Goal: Task Accomplishment & Management: Manage account settings

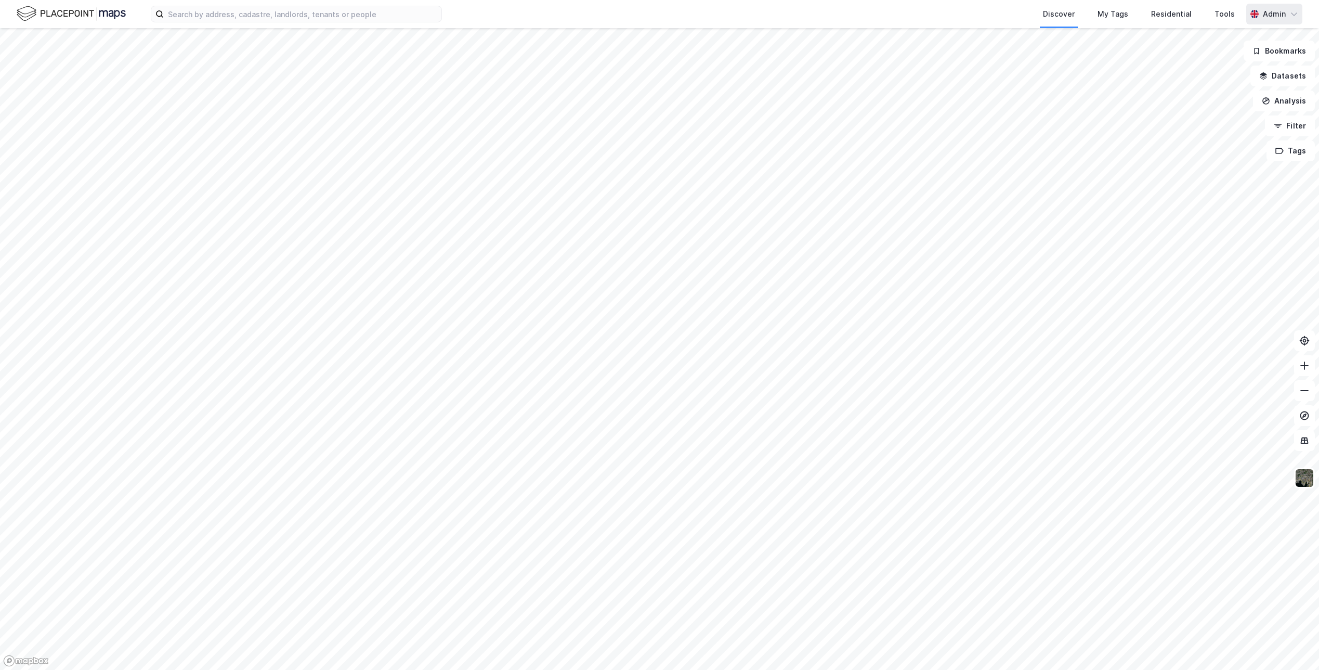
click at [1274, 19] on div "Admin" at bounding box center [1274, 14] width 23 height 12
click at [1234, 62] on div "Open Supervisor Portal" at bounding box center [1233, 64] width 84 height 12
click at [1132, 22] on div "My Tags" at bounding box center [1113, 14] width 37 height 19
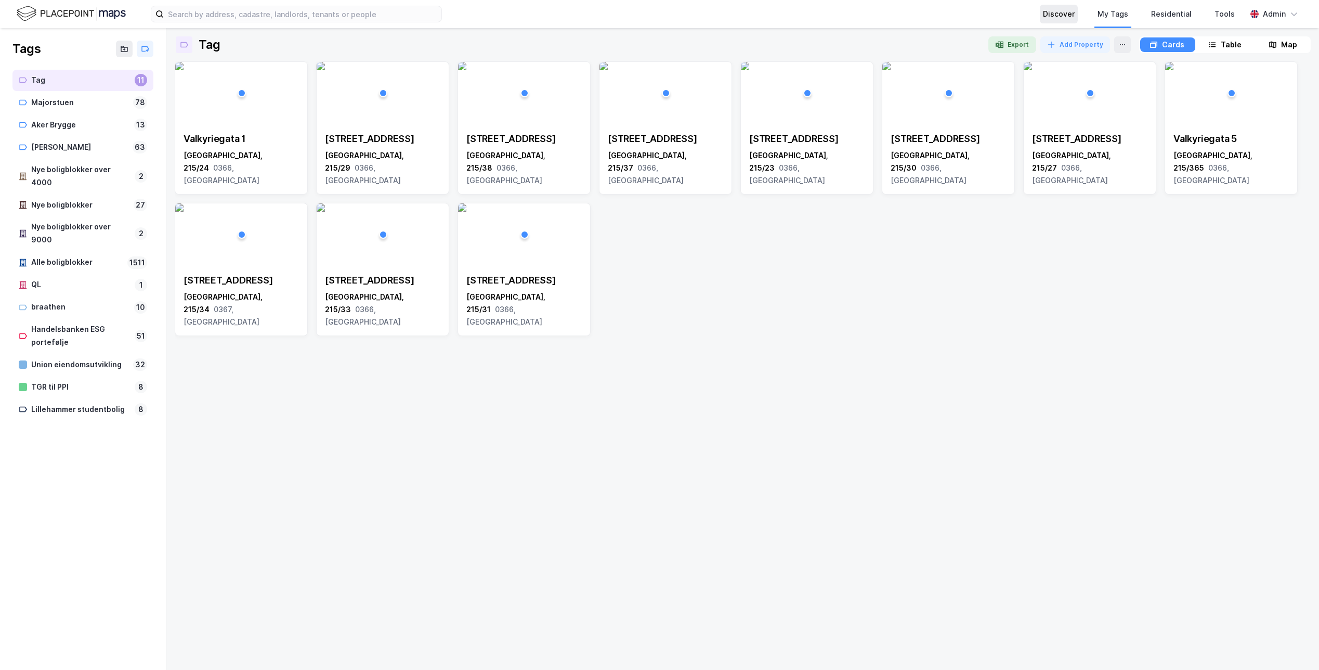
click at [1057, 16] on div "Discover" at bounding box center [1059, 14] width 32 height 12
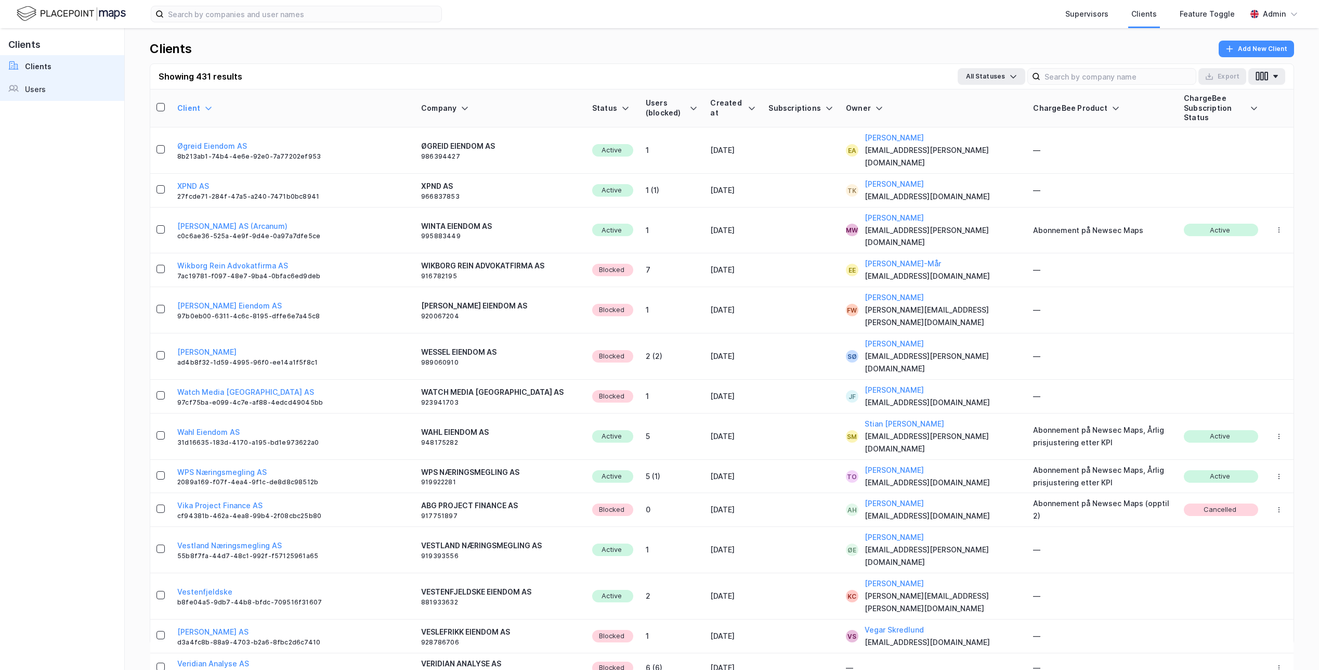
click at [38, 81] on link "Users" at bounding box center [62, 89] width 124 height 23
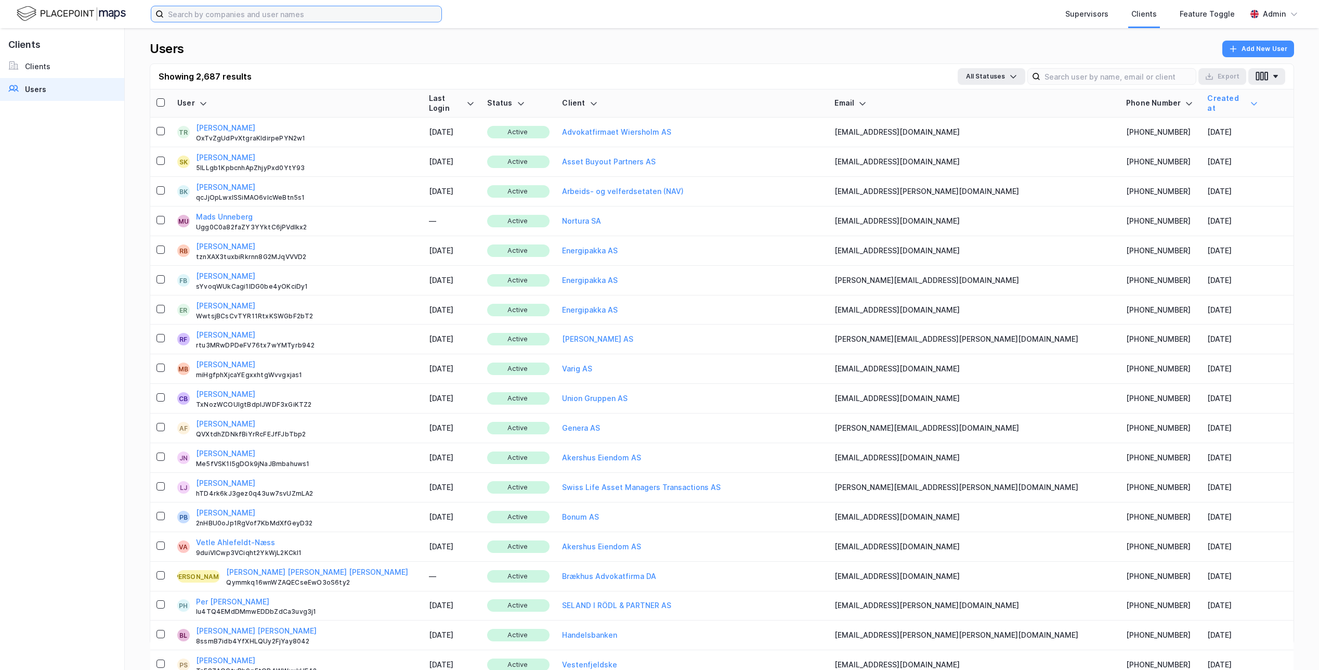
click at [226, 21] on input at bounding box center [303, 14] width 278 height 16
paste input "[PERSON_NAME].mossestad"
type input "[PERSON_NAME].mossestad"
click at [1137, 83] on input at bounding box center [1119, 77] width 156 height 16
paste input "[PERSON_NAME].mossestad"
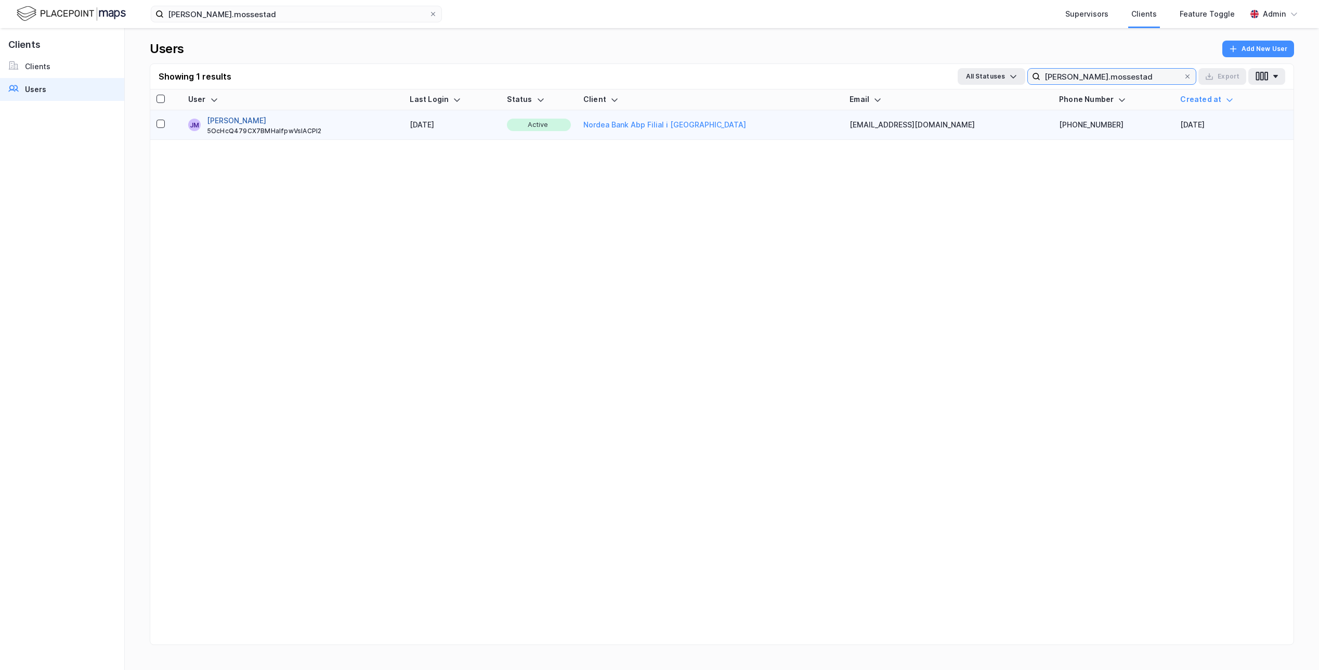
type input "[PERSON_NAME].mossestad"
click at [255, 121] on button "[PERSON_NAME]" at bounding box center [236, 120] width 59 height 12
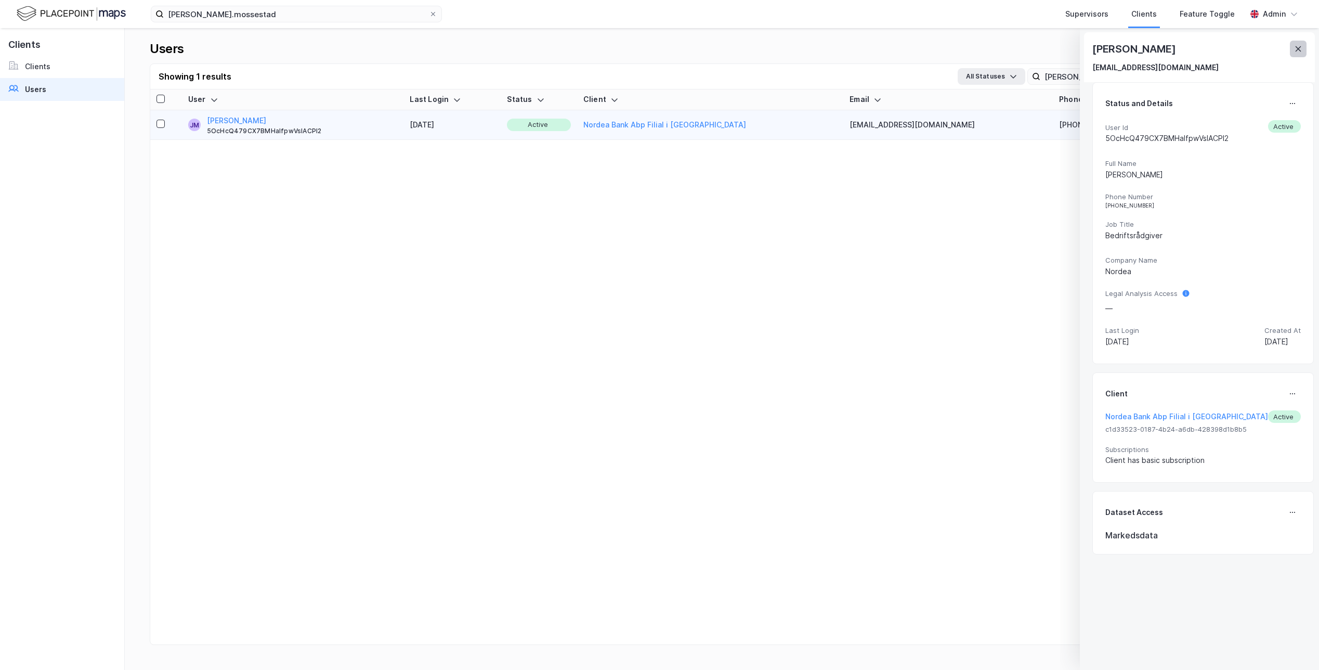
click at [1302, 49] on icon at bounding box center [1299, 49] width 8 height 8
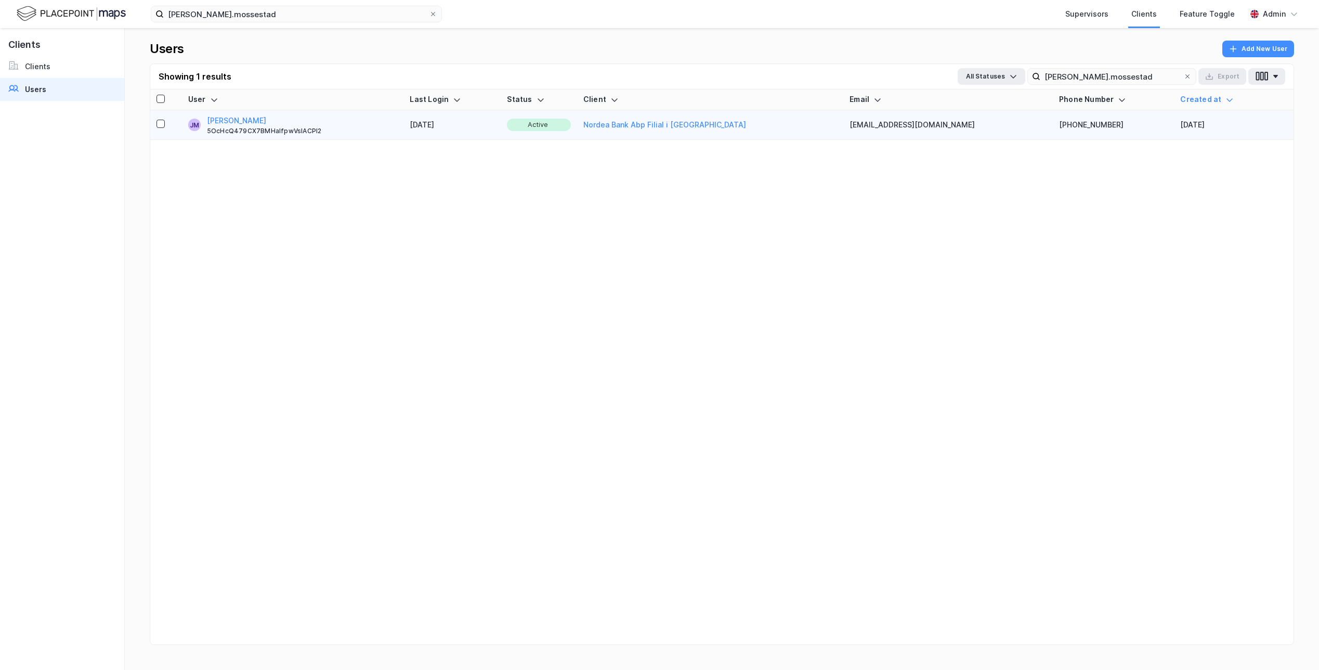
click at [82, 18] on img at bounding box center [71, 14] width 109 height 18
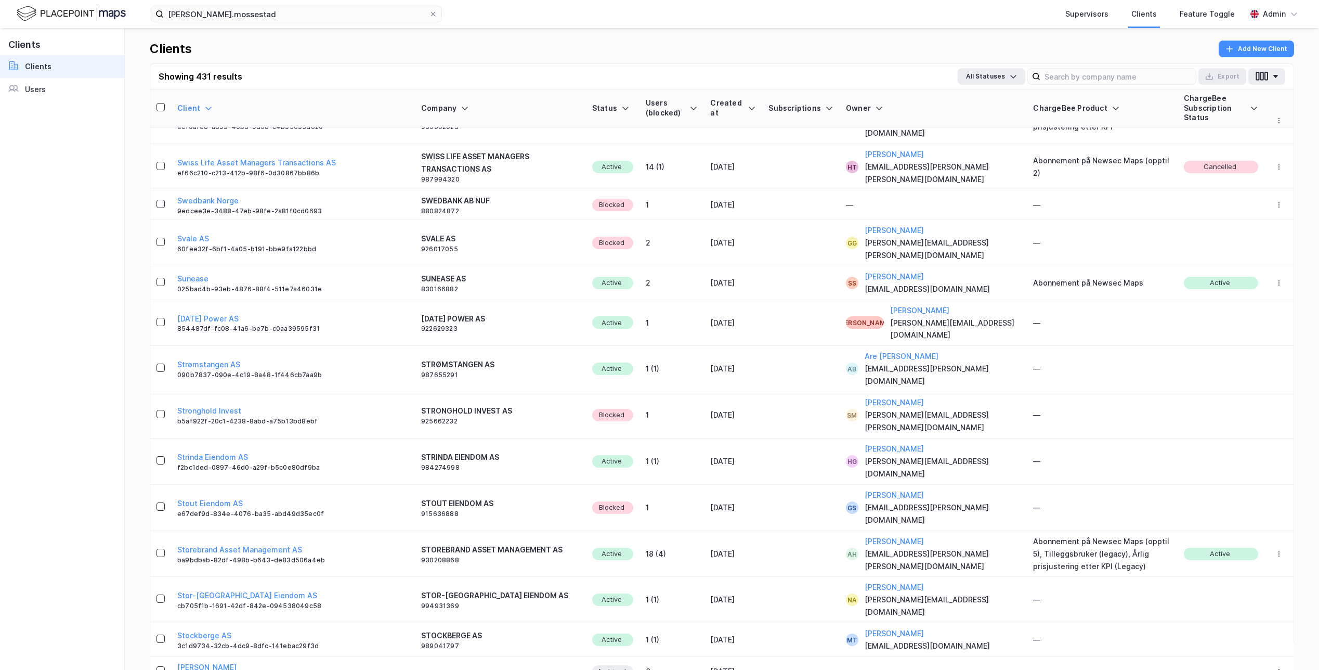
scroll to position [1692, 0]
